Goal: Task Accomplishment & Management: Manage account settings

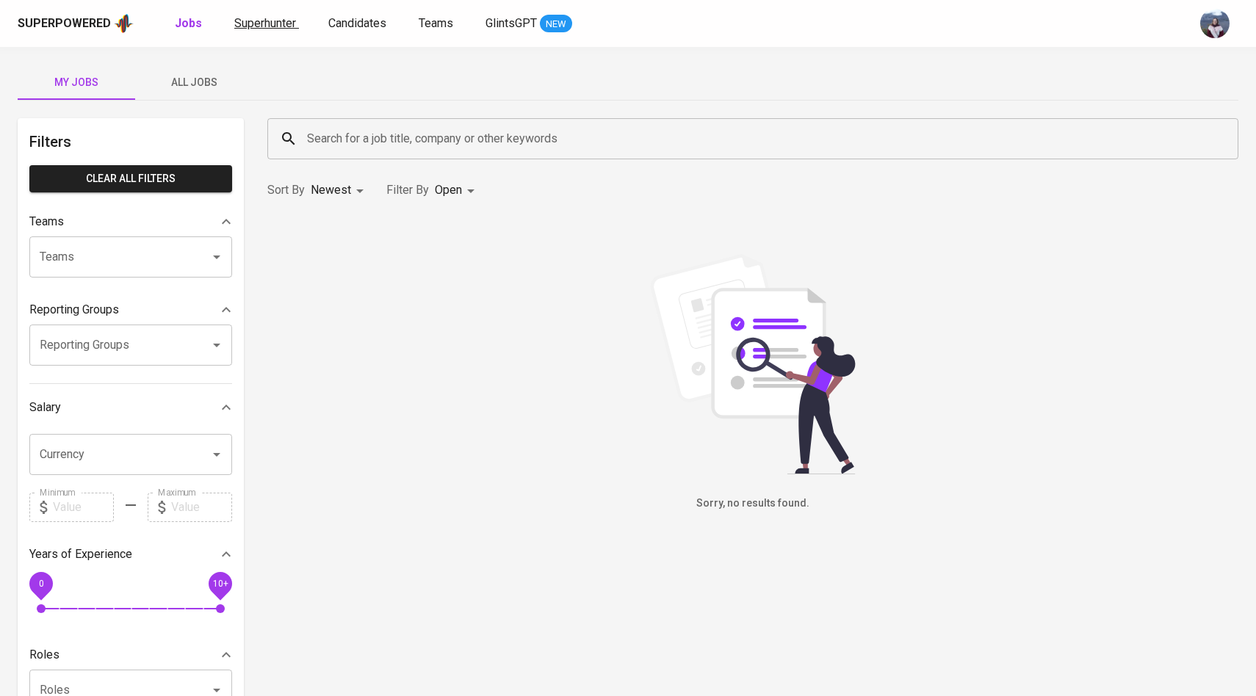
click at [279, 24] on span "Superhunter" at bounding box center [265, 23] width 62 height 14
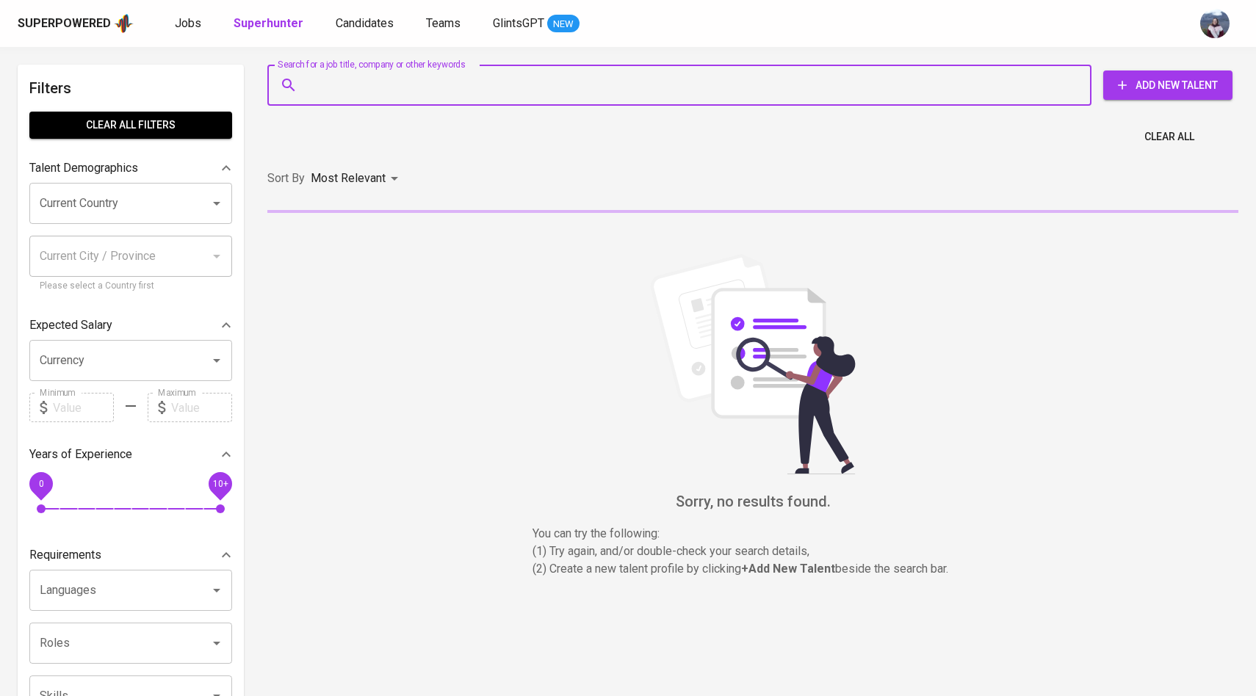
click at [353, 80] on input "Search for a job title, company or other keywords" at bounding box center [683, 85] width 760 height 28
paste input "| [EMAIL_ADDRESS][DOMAIN_NAME]"
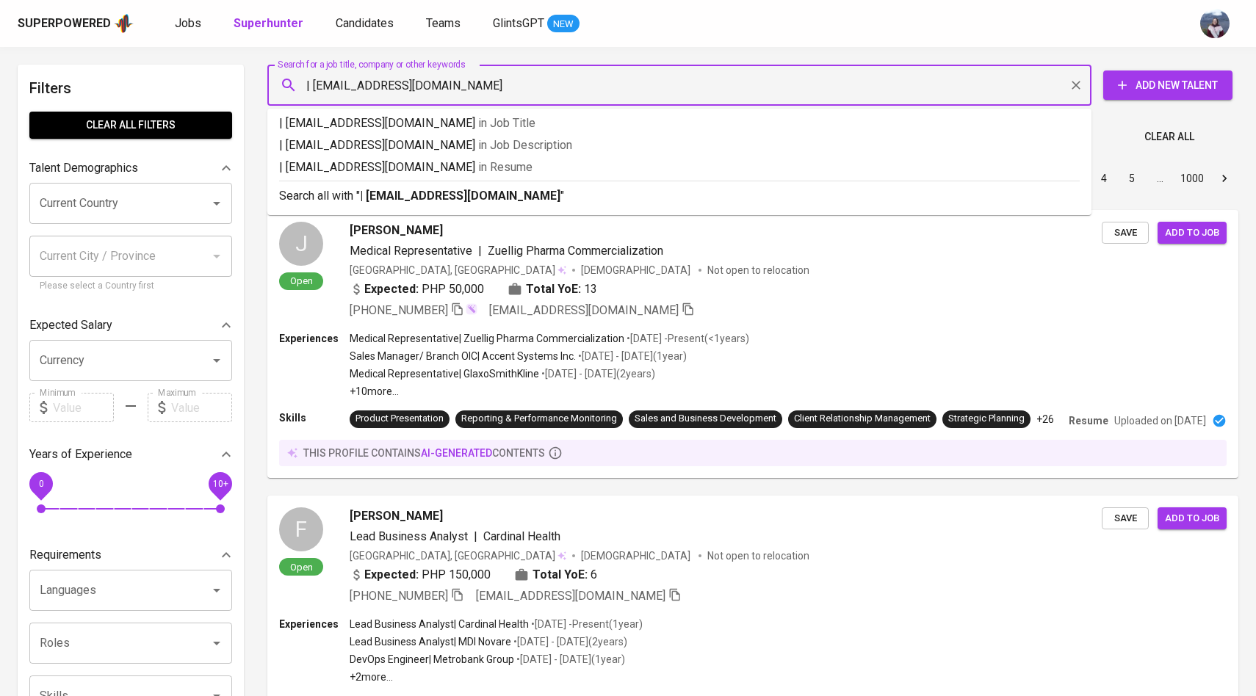
click at [315, 87] on input "| [EMAIL_ADDRESS][DOMAIN_NAME]" at bounding box center [683, 85] width 760 height 28
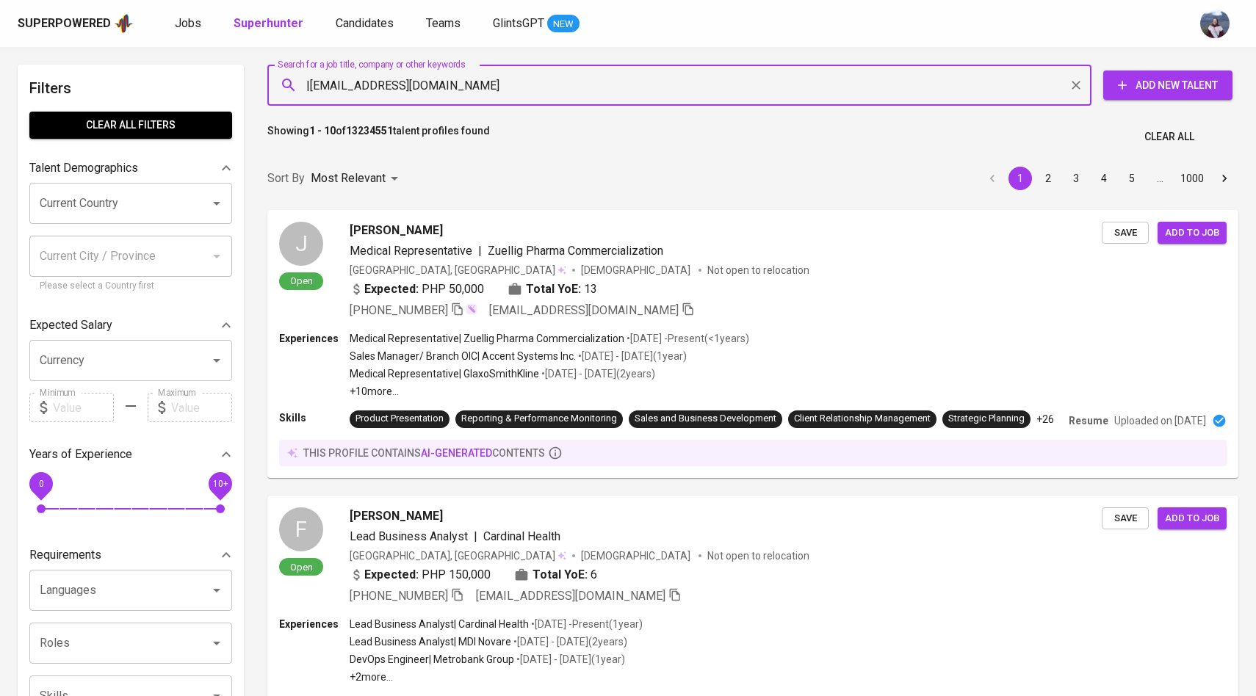
type input "[EMAIL_ADDRESS][DOMAIN_NAME]"
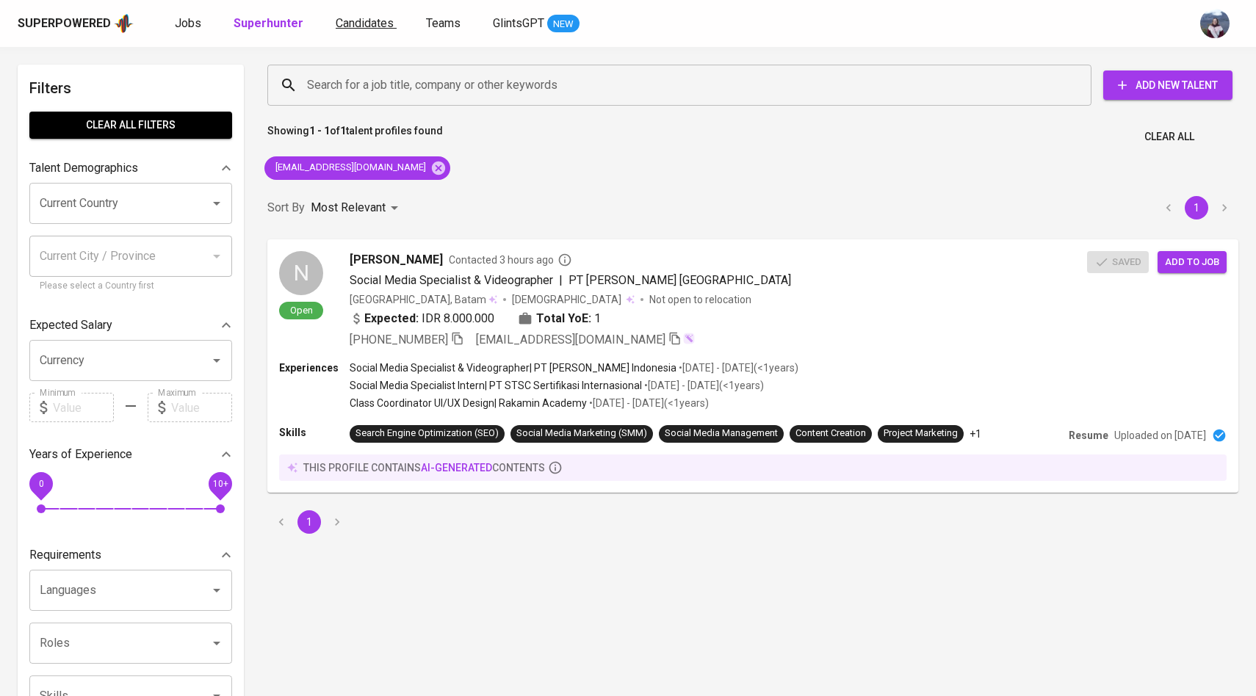
click at [361, 26] on span "Candidates" at bounding box center [365, 23] width 58 height 14
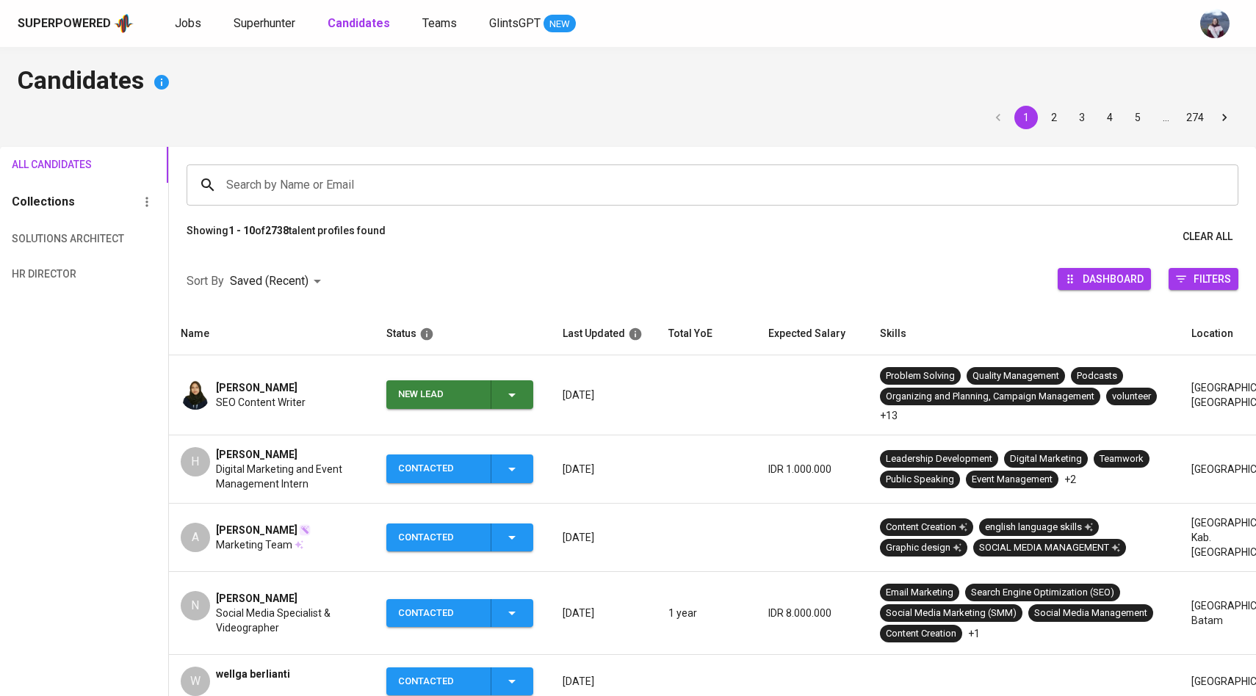
click at [350, 185] on input "Search by Name or Email" at bounding box center [716, 185] width 987 height 28
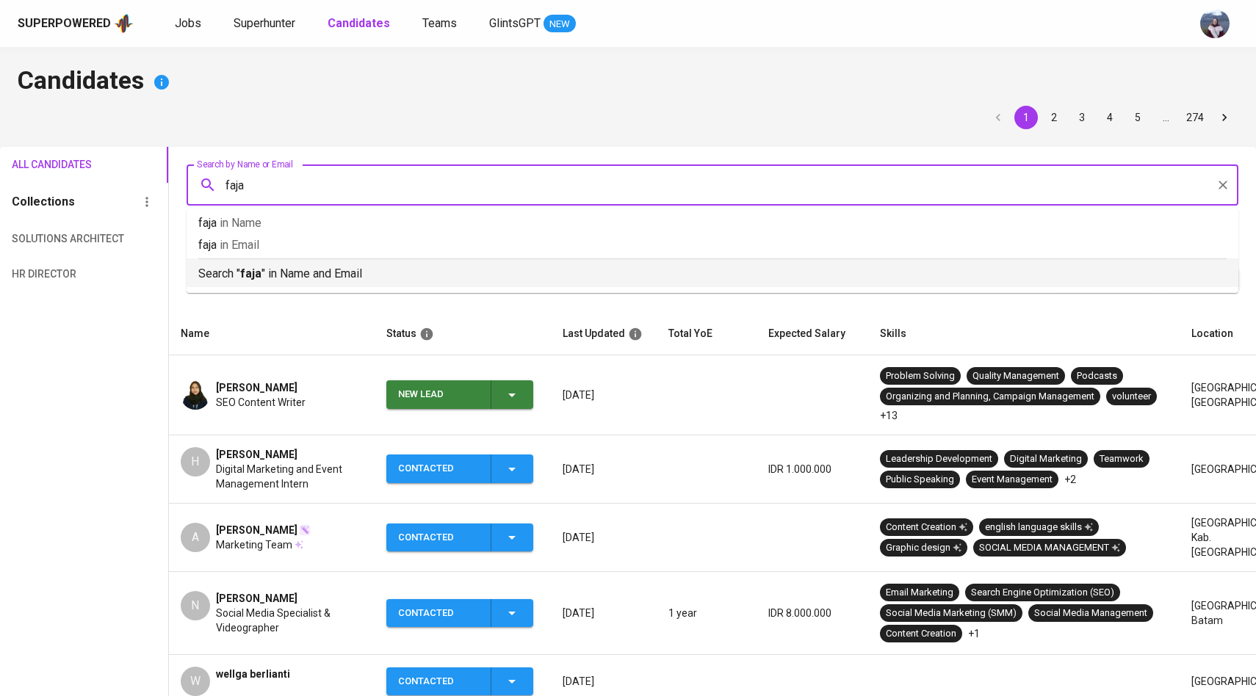
type input "faja"
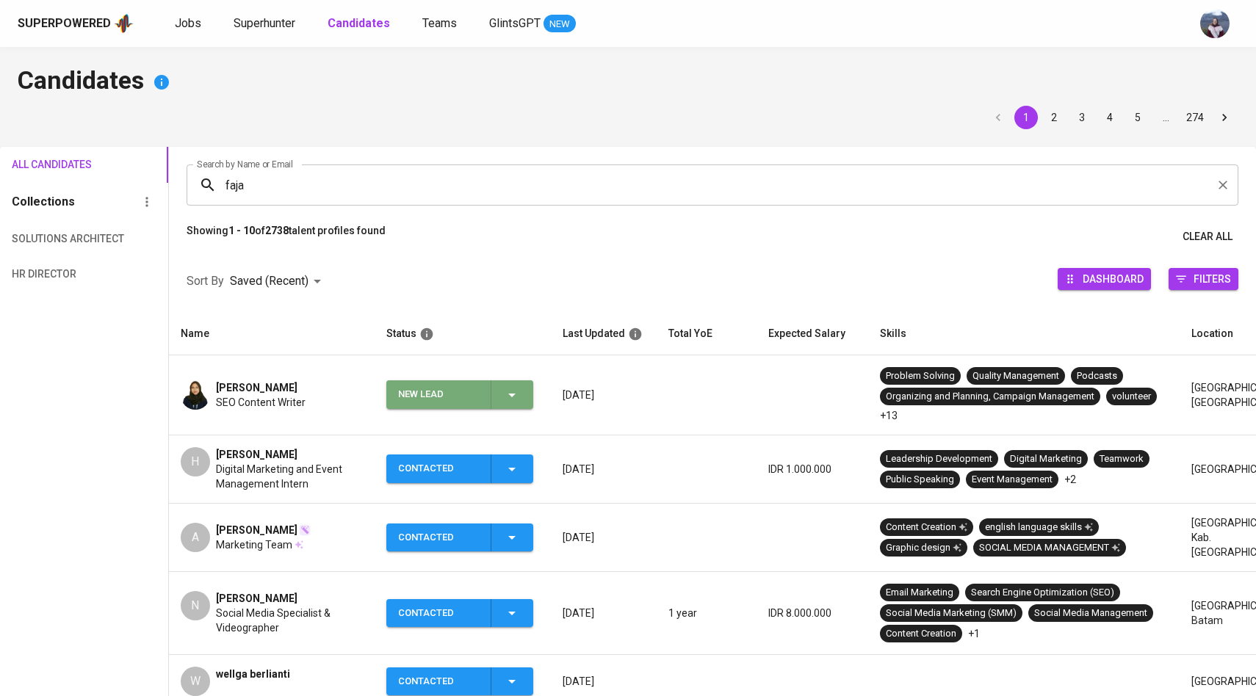
click at [522, 395] on span "New Lead" at bounding box center [459, 395] width 135 height 29
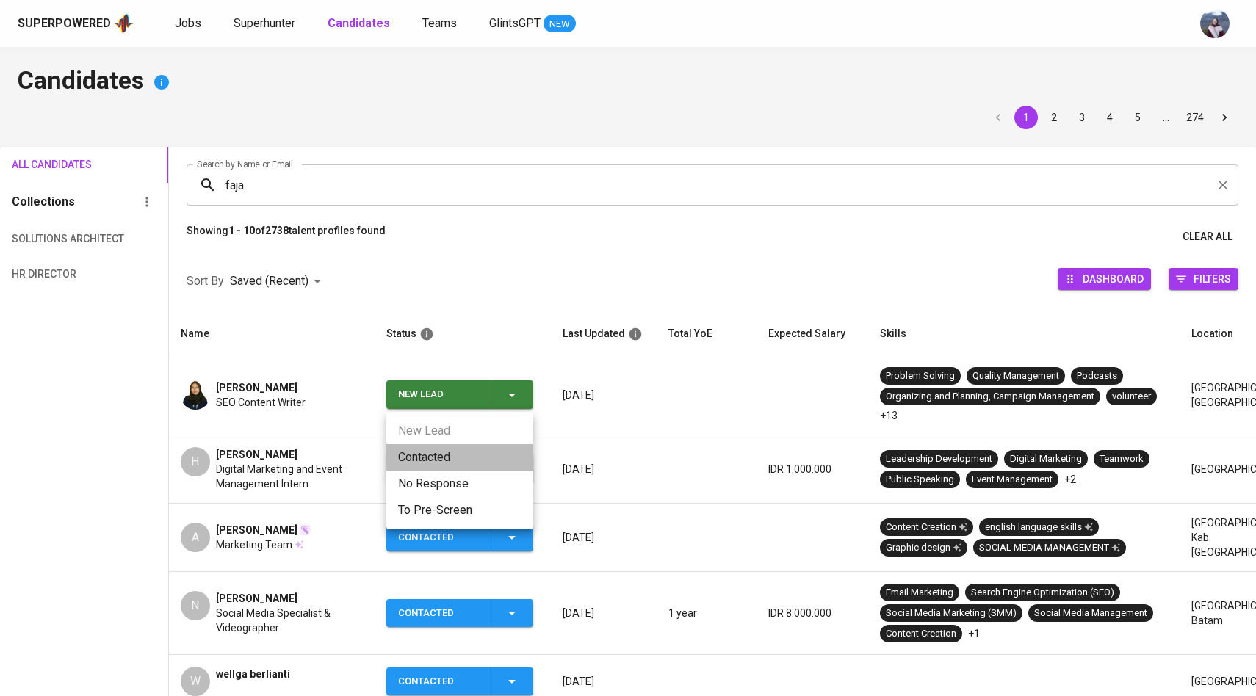
click at [451, 464] on li "Contacted" at bounding box center [459, 457] width 147 height 26
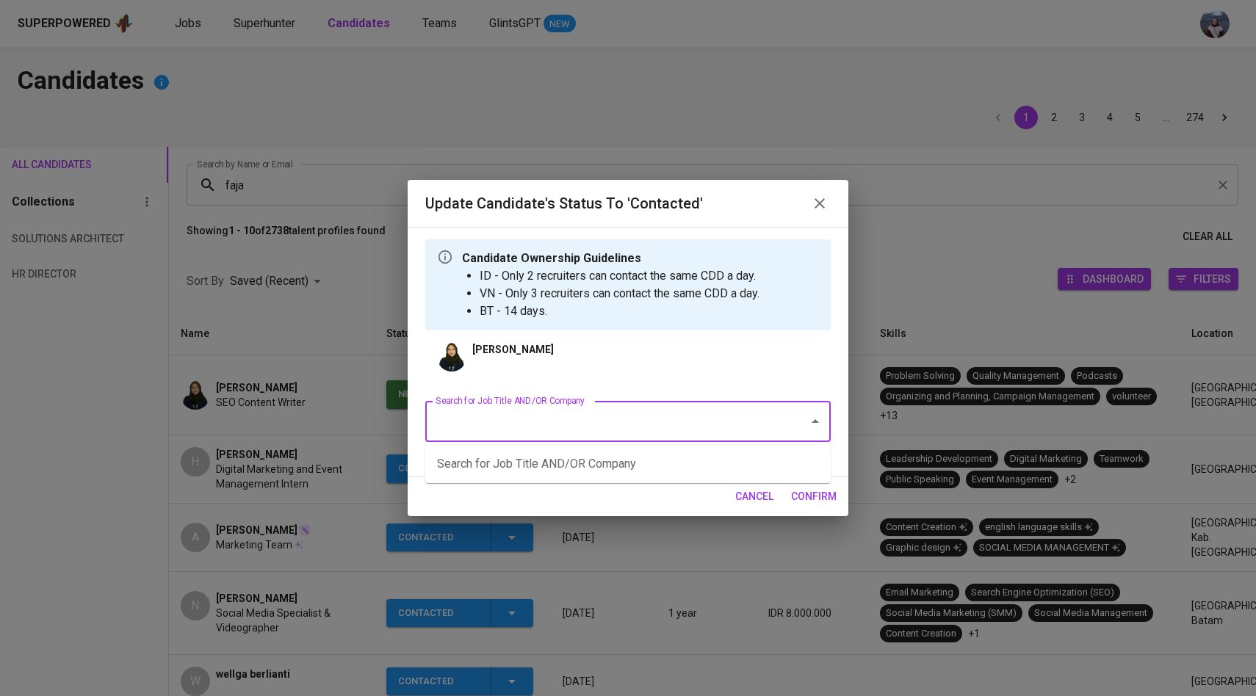
click at [535, 433] on input "Search for Job Title AND/OR Company" at bounding box center [607, 422] width 351 height 28
click at [545, 470] on li "Social Media Operation (Sinocare)" at bounding box center [627, 464] width 405 height 26
type input "social"
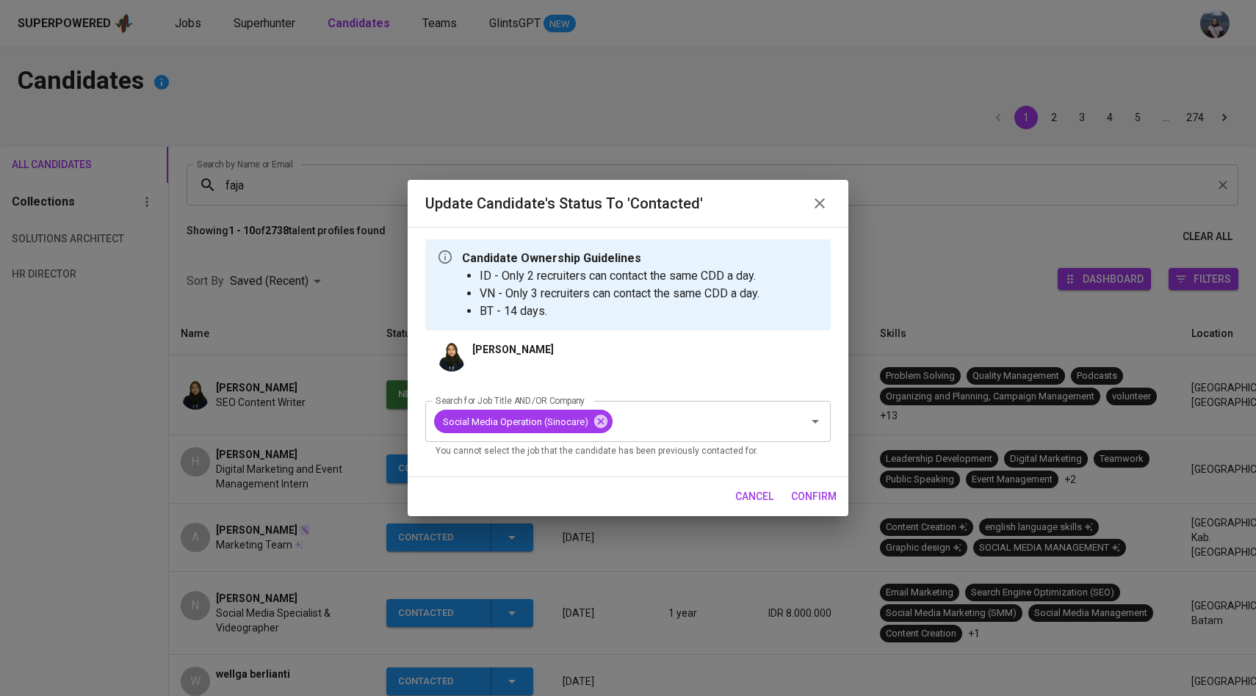
click at [808, 493] on span "confirm" at bounding box center [814, 497] width 46 height 18
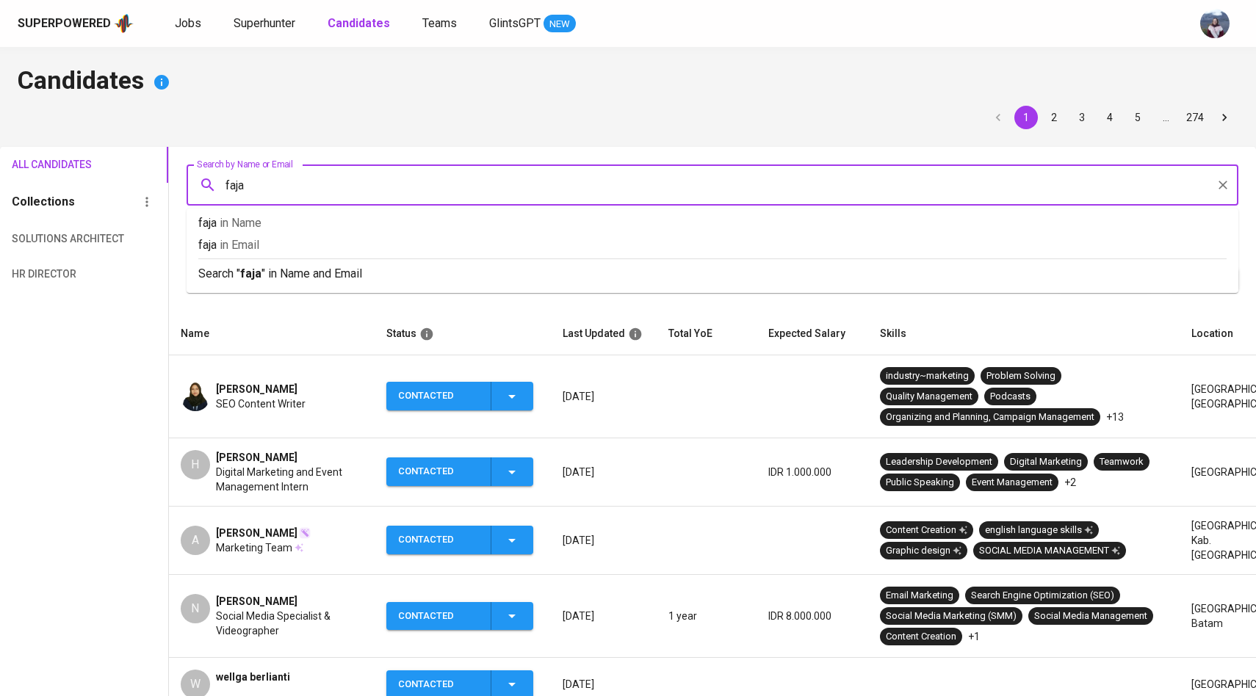
click at [291, 189] on input "faja" at bounding box center [716, 185] width 987 height 28
type input "fajar"
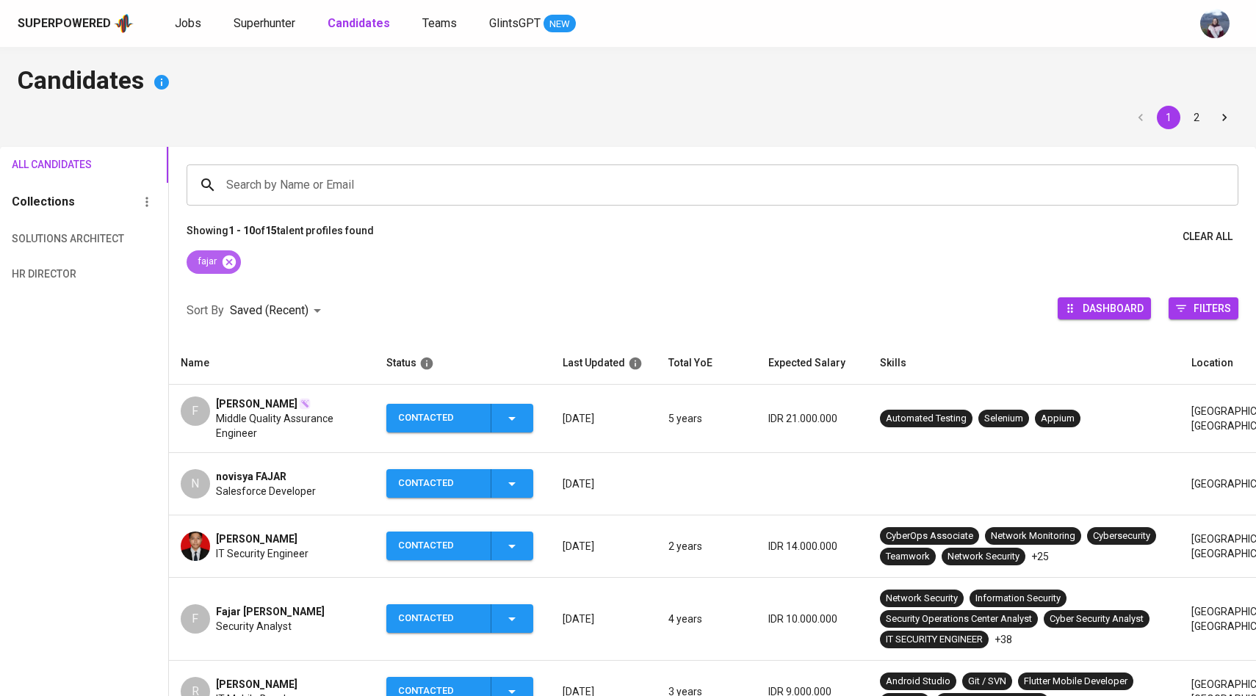
click at [231, 256] on icon at bounding box center [228, 261] width 13 height 13
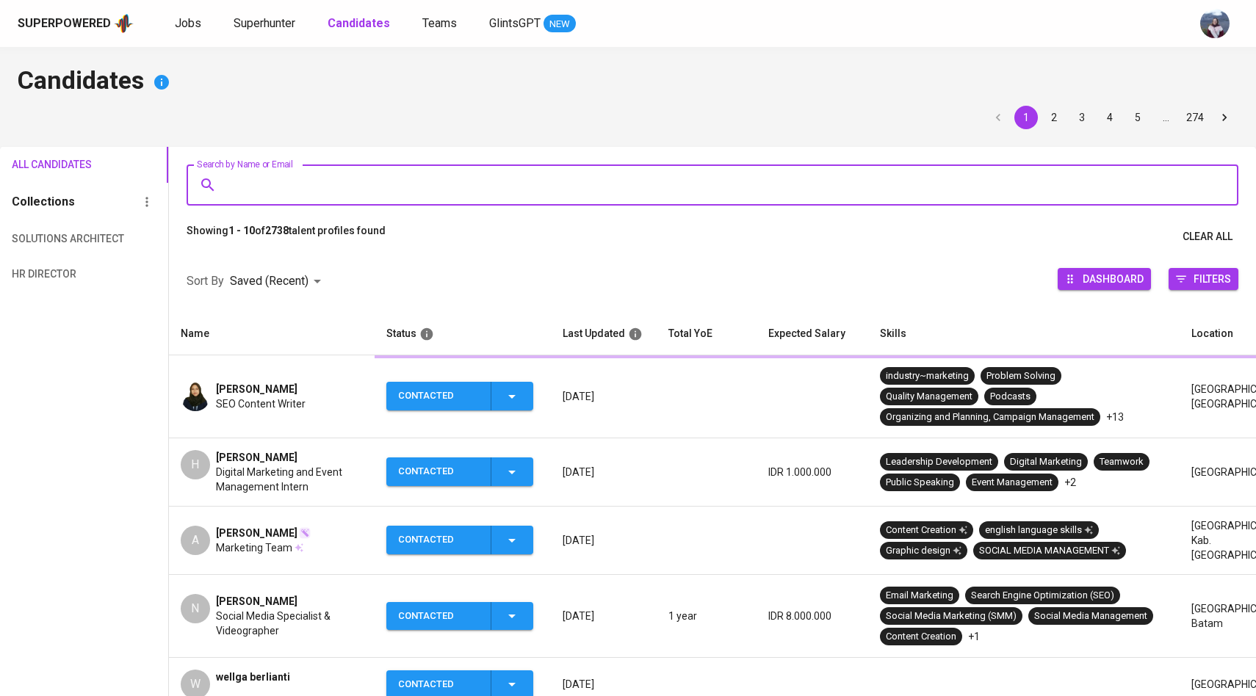
click at [274, 184] on input "Search by Name or Email" at bounding box center [716, 185] width 987 height 28
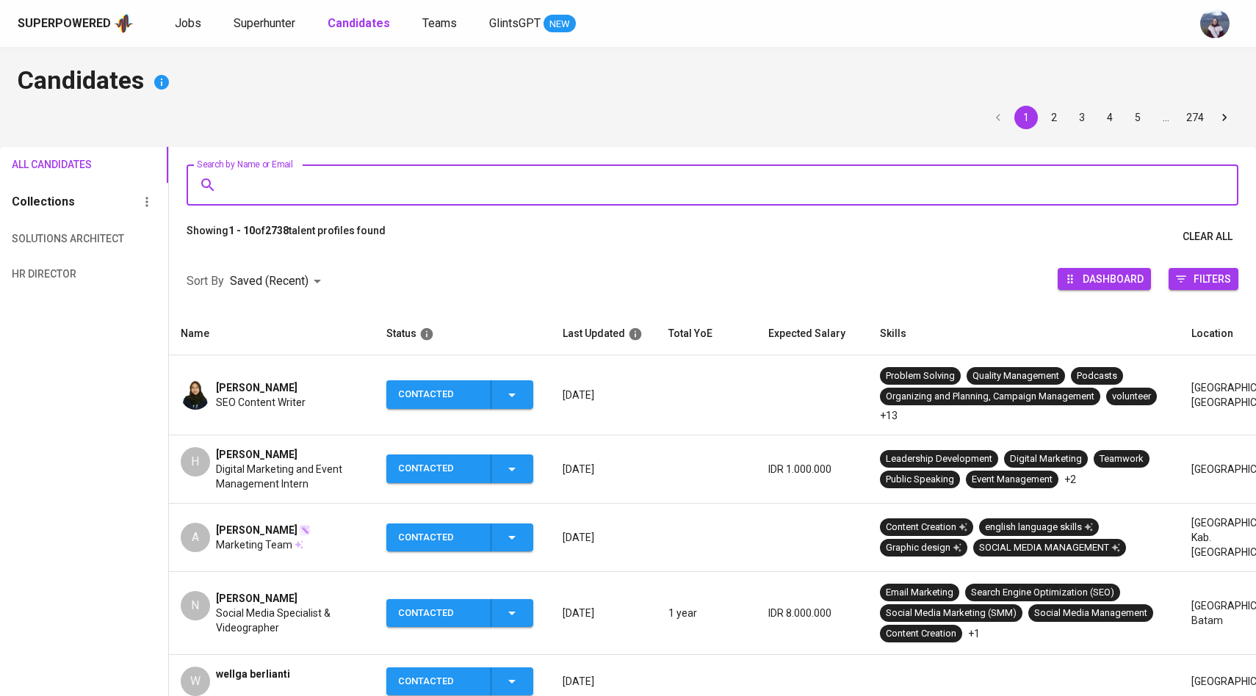
paste input "[EMAIL_ADDRESS][DOMAIN_NAME]"
type input "[EMAIL_ADDRESS][DOMAIN_NAME]"
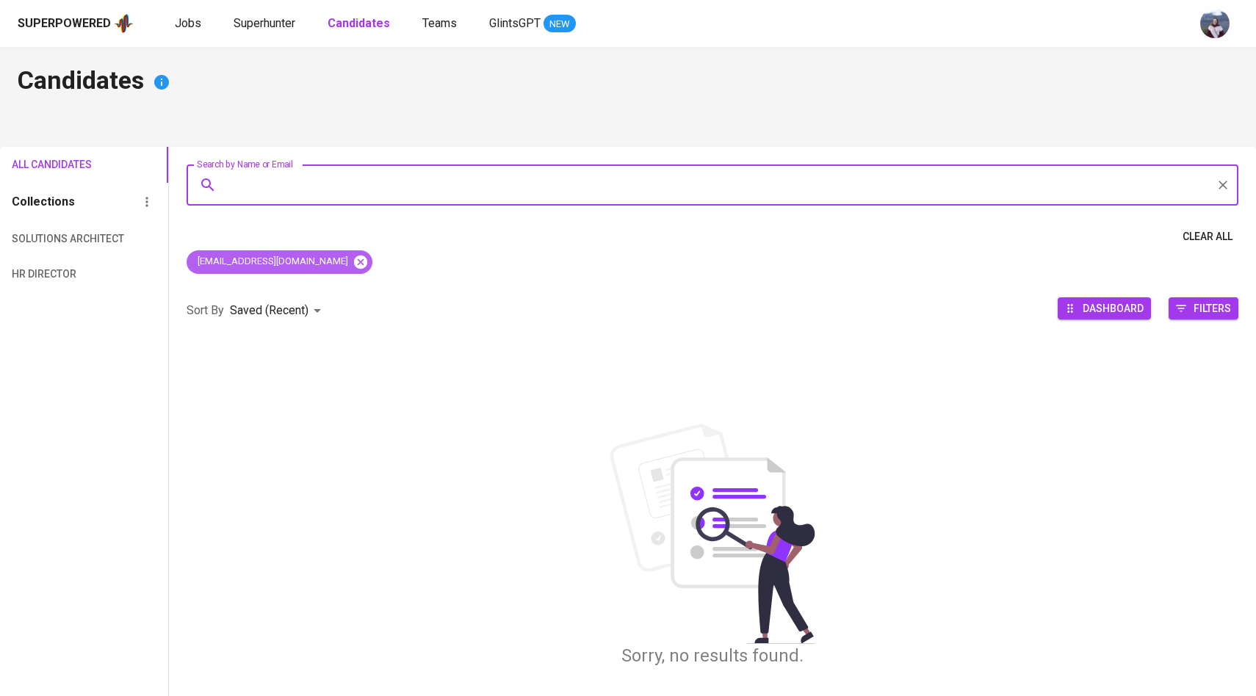
click at [353, 256] on icon at bounding box center [361, 262] width 16 height 16
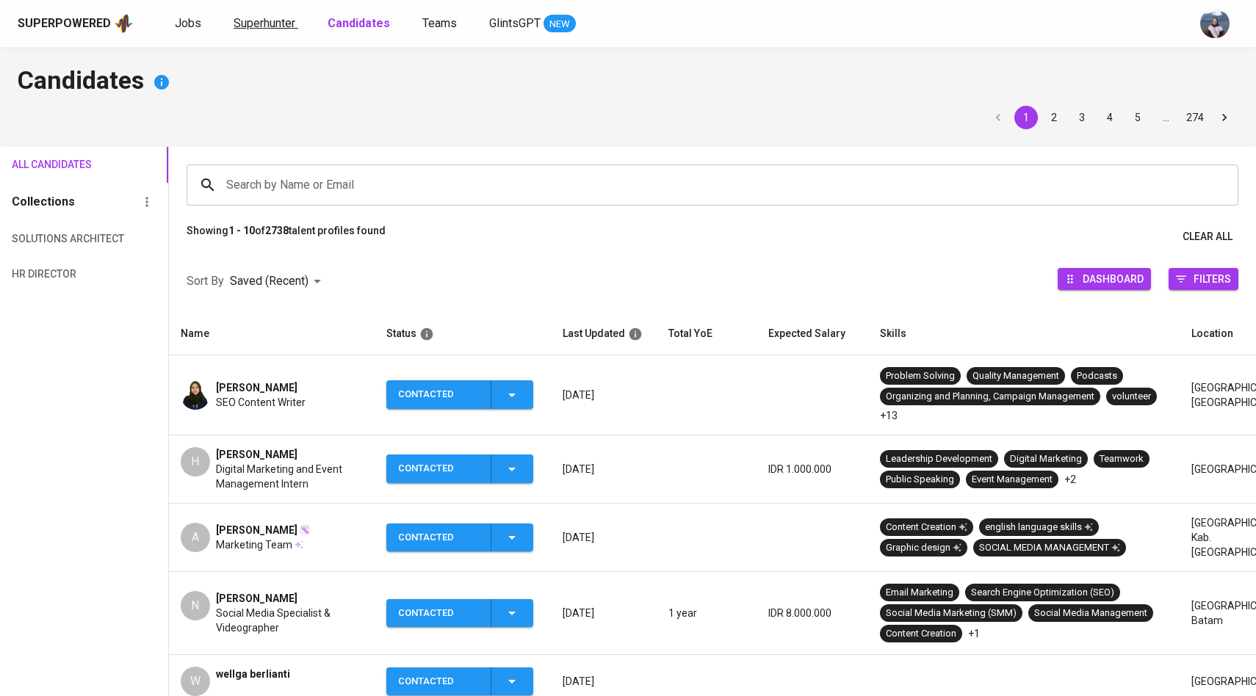
click at [278, 28] on span "Superhunter" at bounding box center [265, 23] width 62 height 14
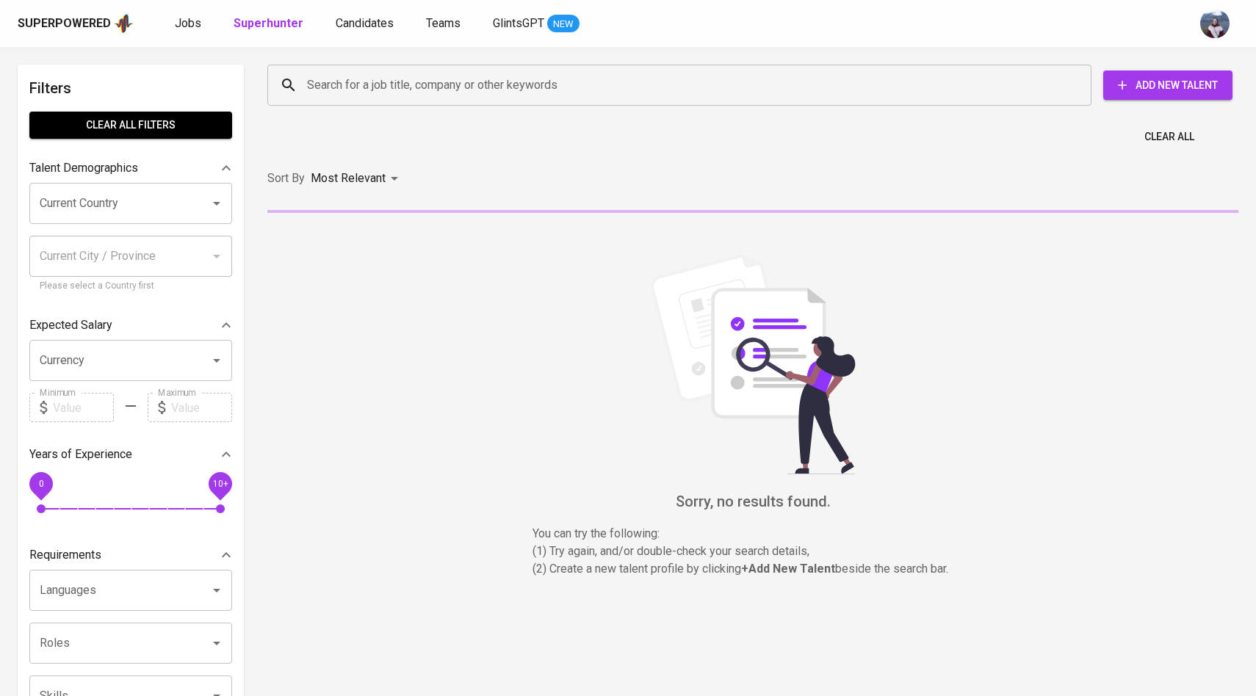
click at [322, 102] on div "Search for a job title, company or other keywords" at bounding box center [679, 85] width 824 height 41
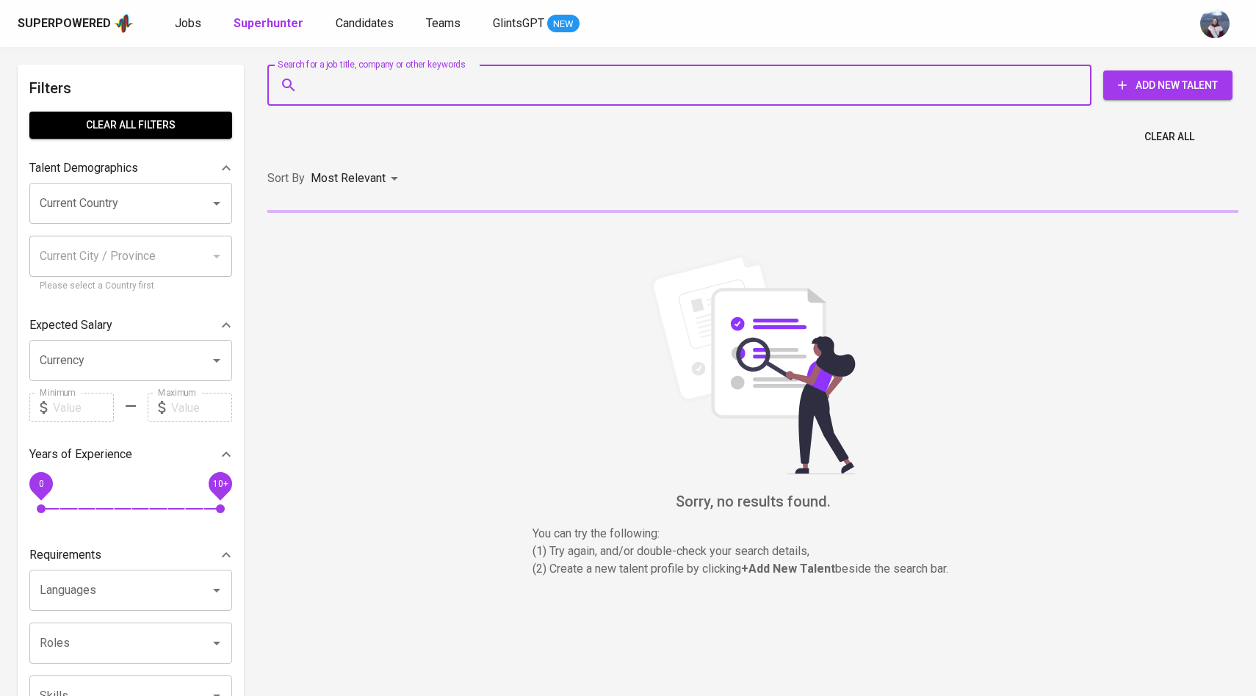
paste input "[EMAIL_ADDRESS][DOMAIN_NAME]"
type input "[EMAIL_ADDRESS][DOMAIN_NAME]"
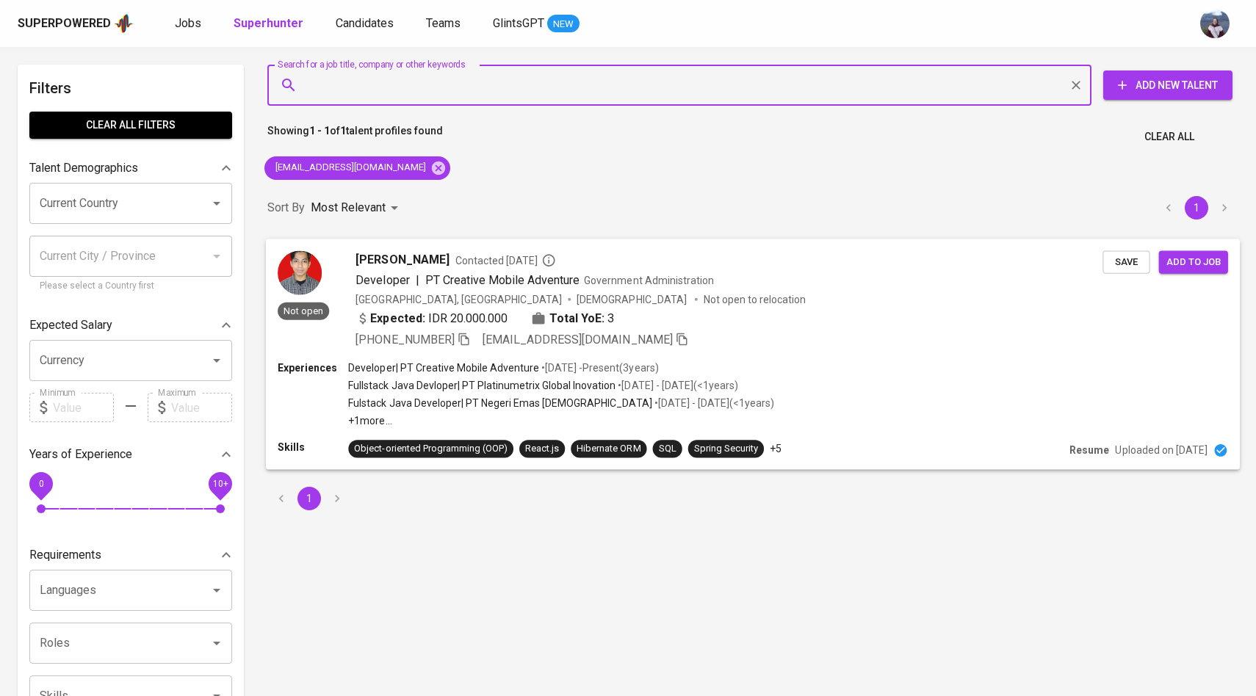
click at [308, 257] on img at bounding box center [300, 272] width 44 height 44
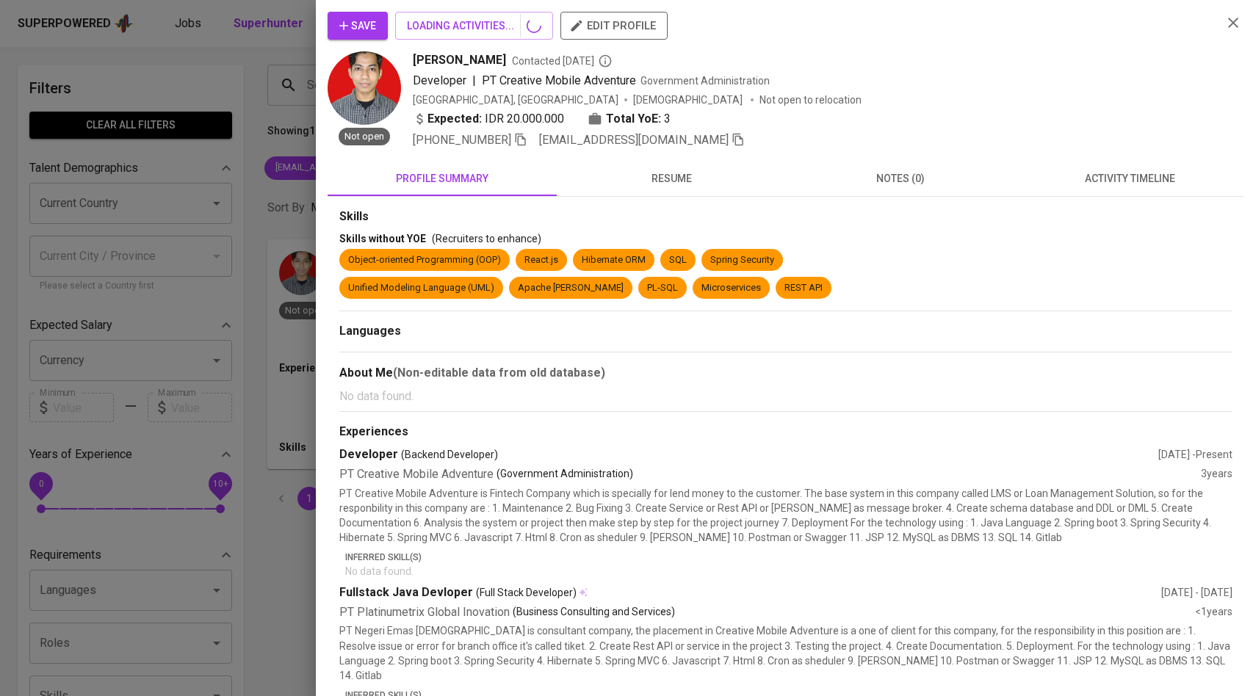
click at [1128, 162] on button "activity timeline" at bounding box center [1129, 178] width 229 height 35
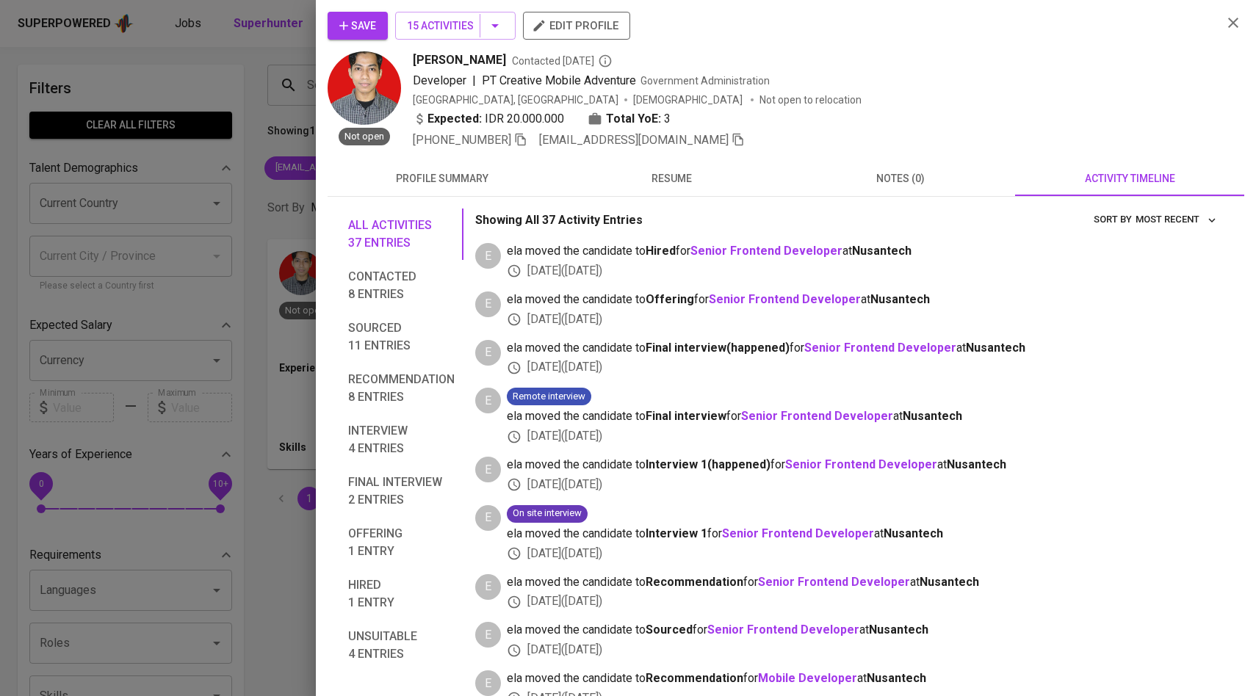
click at [372, 30] on span "Save" at bounding box center [357, 26] width 37 height 18
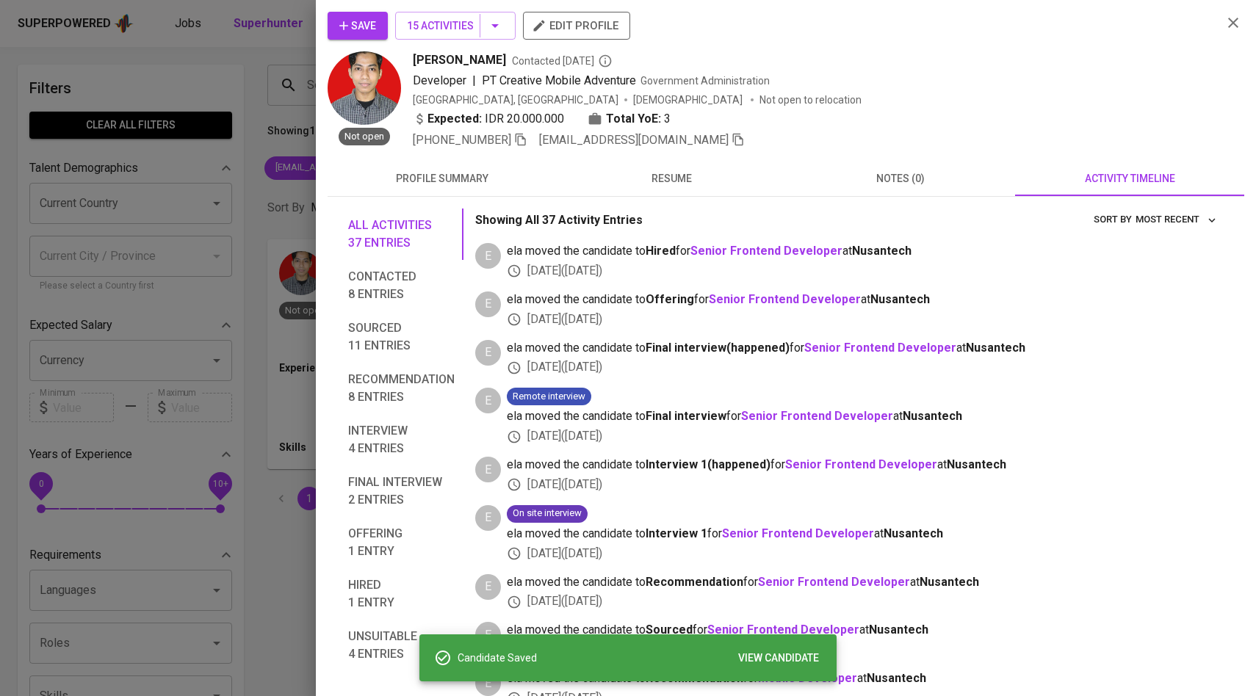
click at [217, 173] on div at bounding box center [628, 348] width 1256 height 696
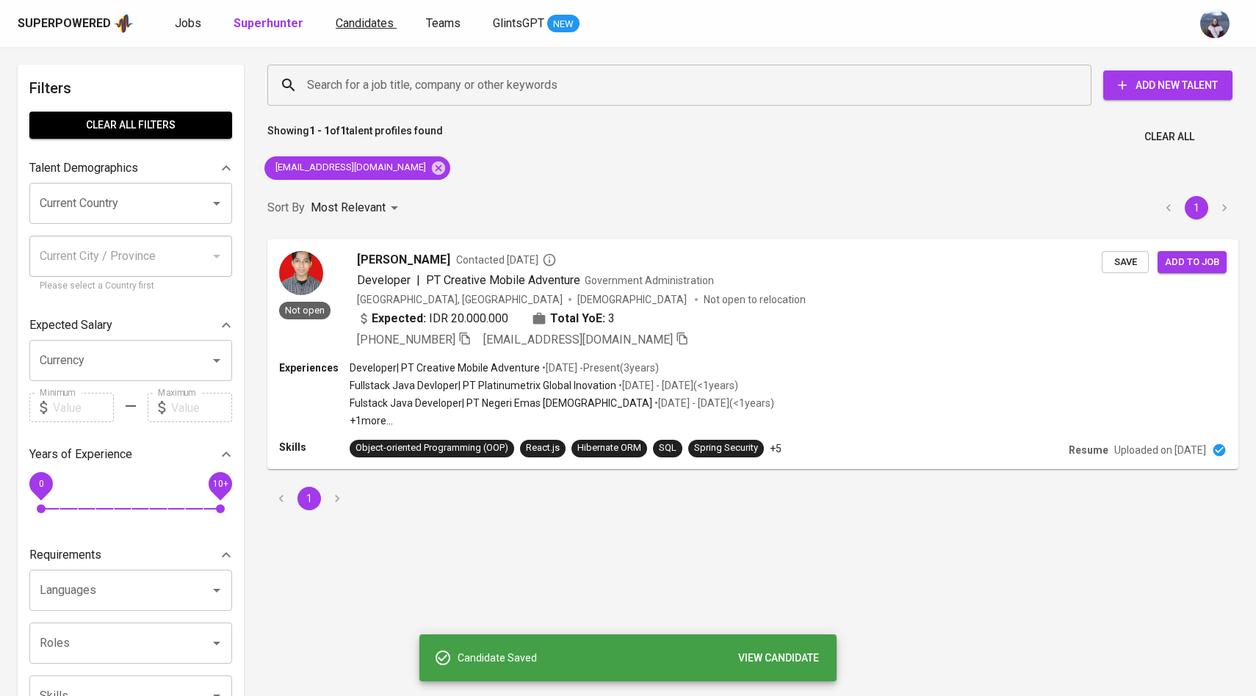
click at [358, 21] on span "Candidates" at bounding box center [365, 23] width 58 height 14
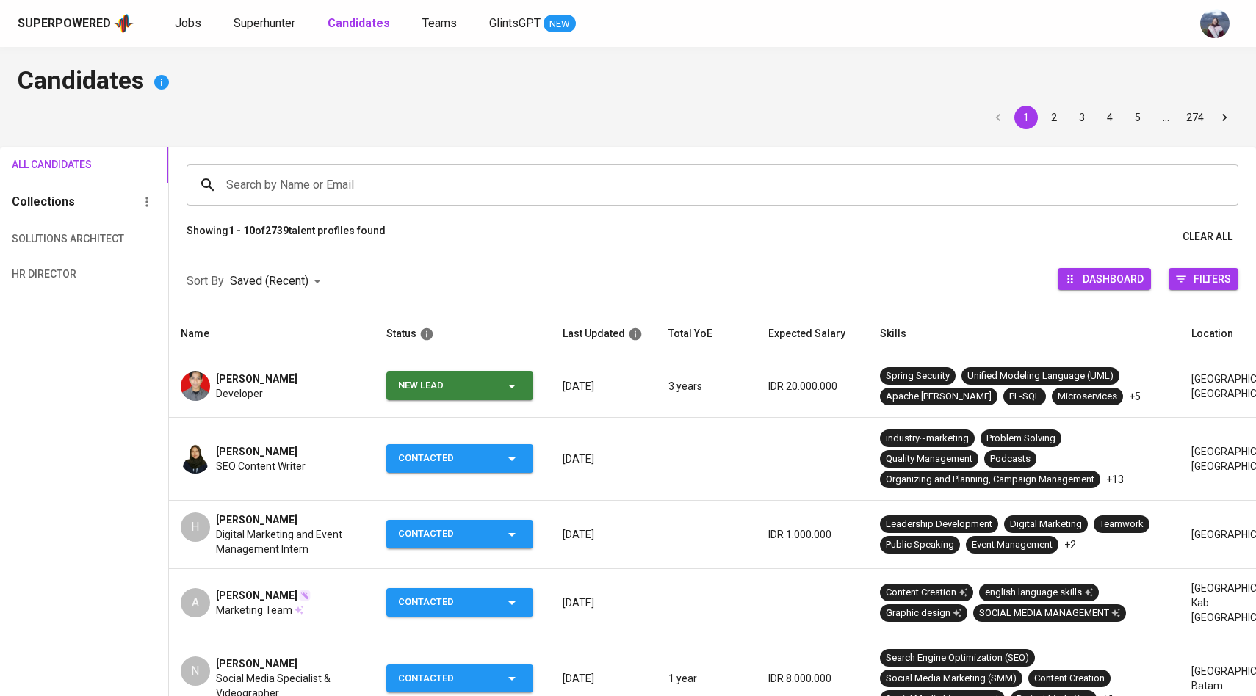
click at [526, 397] on span "New Lead" at bounding box center [459, 386] width 135 height 29
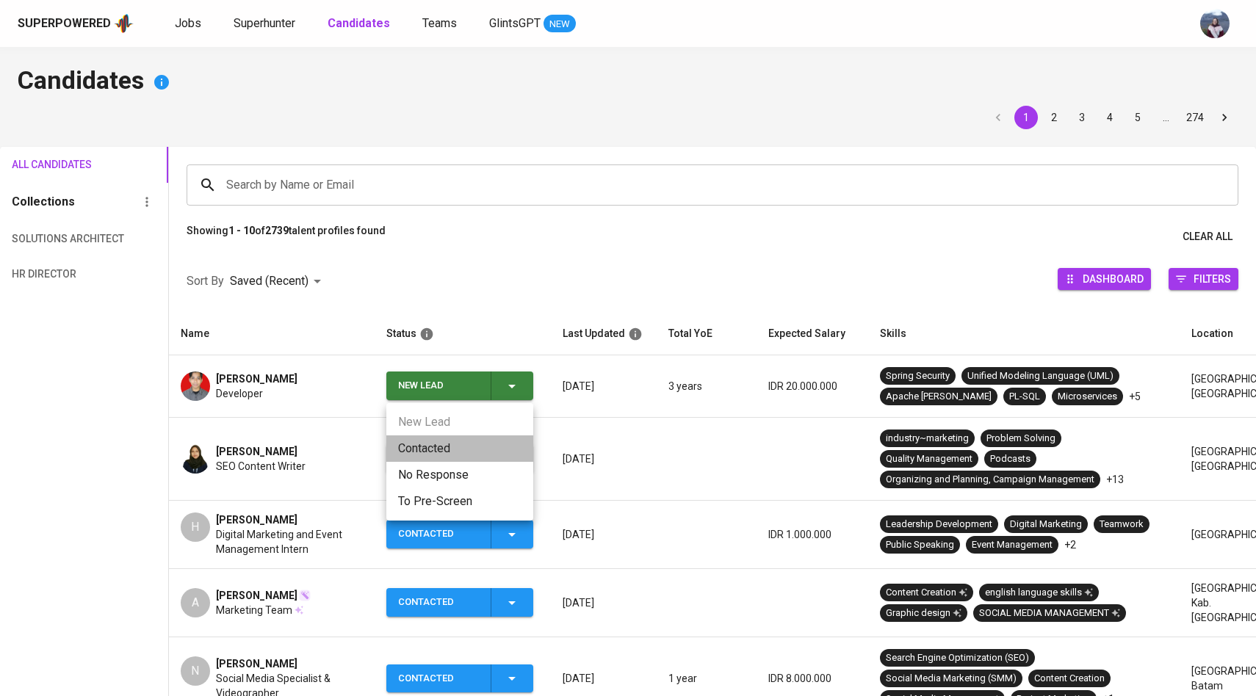
click at [464, 450] on li "Contacted" at bounding box center [459, 449] width 147 height 26
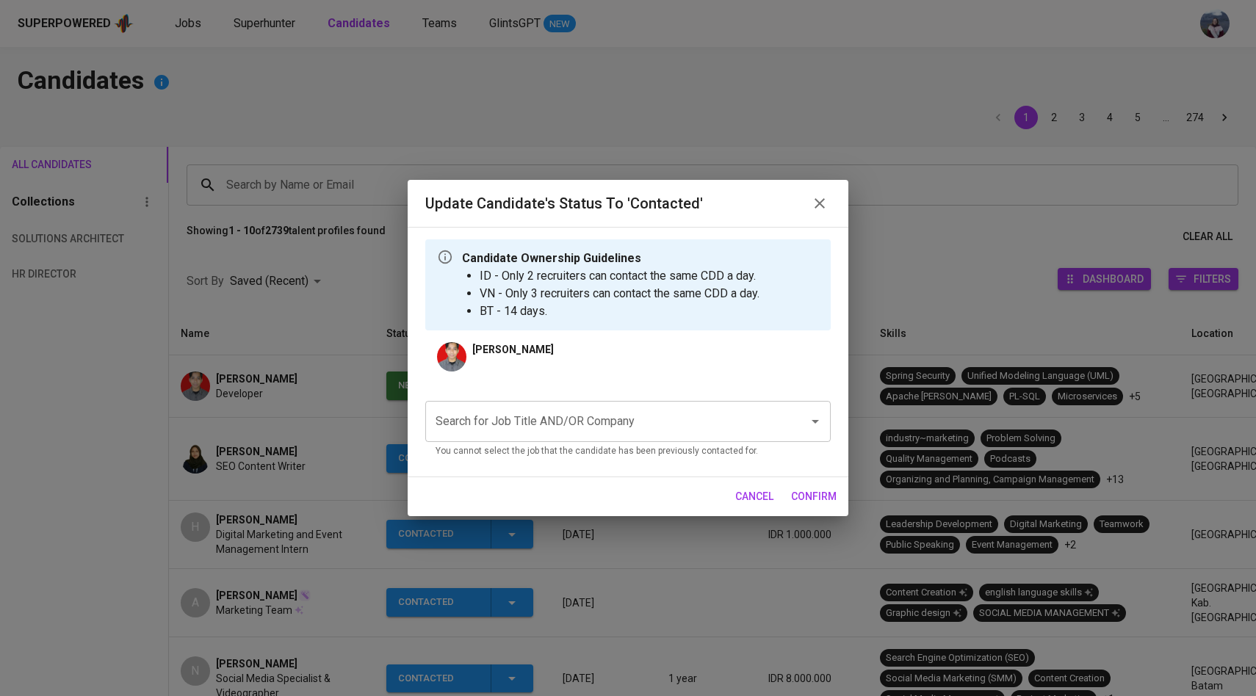
click at [524, 436] on div "Search for Job Title AND/OR Company" at bounding box center [627, 421] width 405 height 41
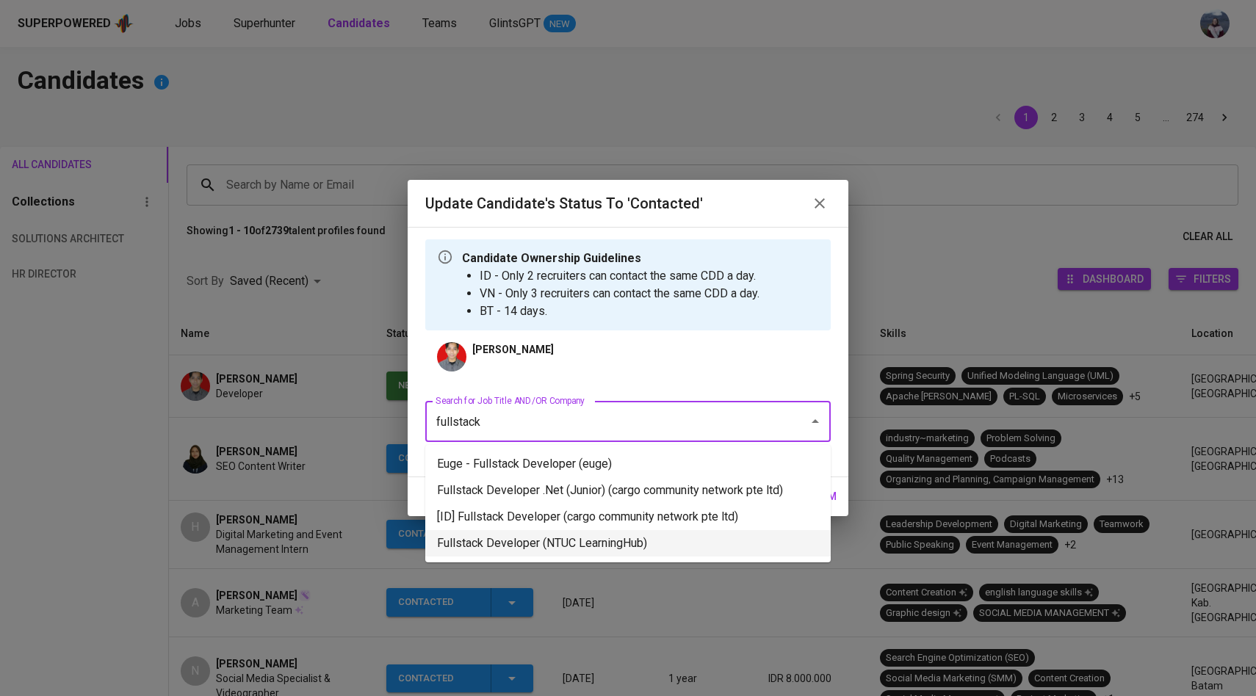
click at [569, 543] on li "Fullstack Developer (NTUC LearningHub)" at bounding box center [627, 543] width 405 height 26
type input "fullstack"
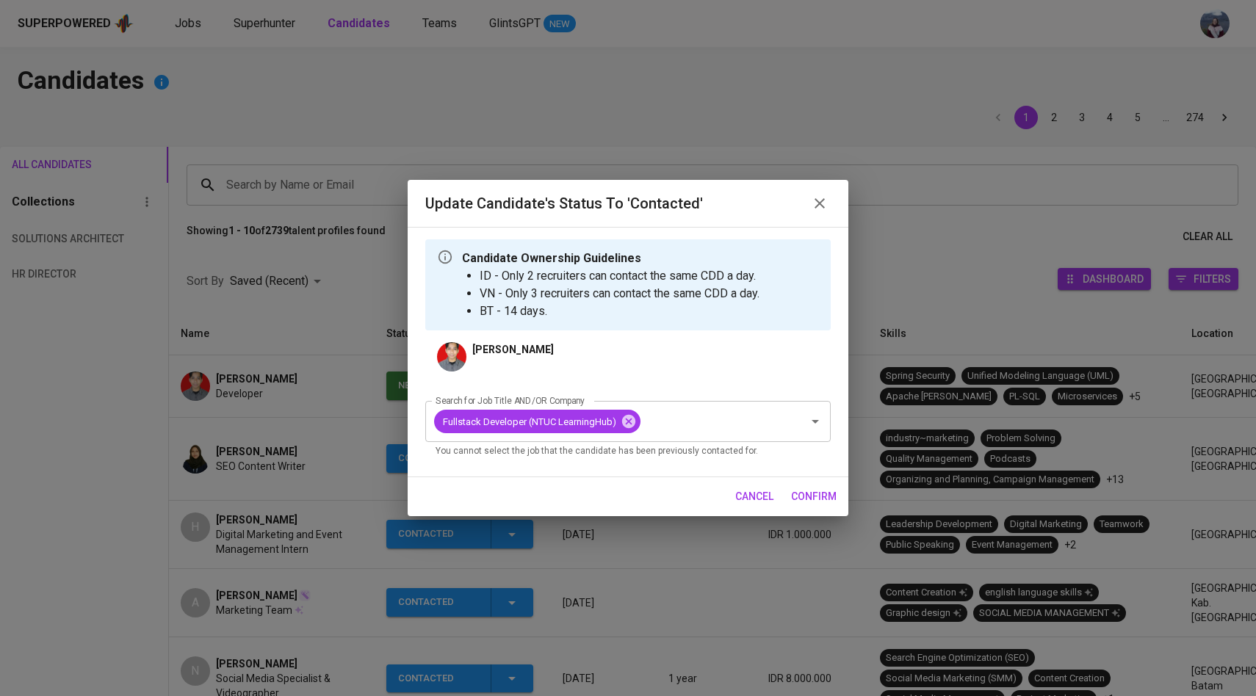
click at [829, 500] on span "confirm" at bounding box center [814, 497] width 46 height 18
